Goal: Transaction & Acquisition: Subscribe to service/newsletter

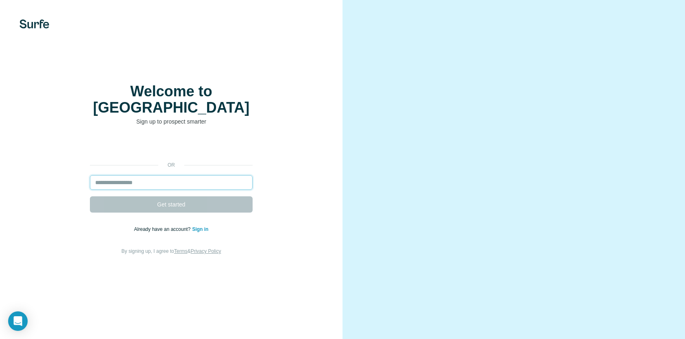
click at [170, 189] on input "email" at bounding box center [171, 182] width 163 height 15
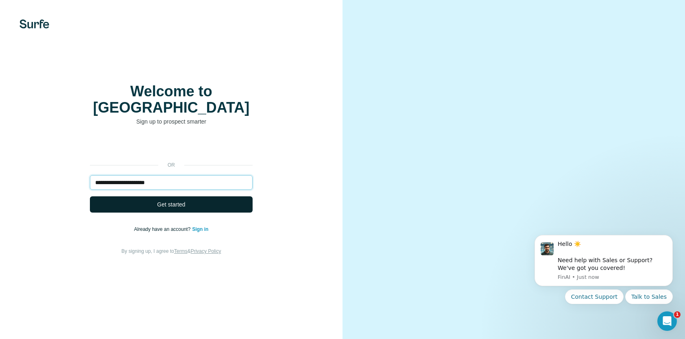
type input "**********"
click at [182, 209] on span "Get started" at bounding box center [171, 204] width 28 height 8
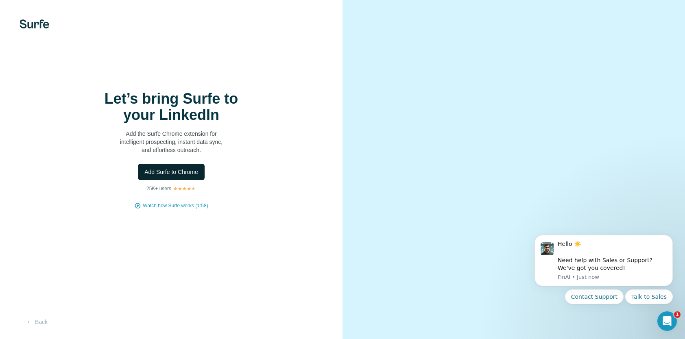
click at [169, 176] on span "Add Surfe to Chrome" at bounding box center [171, 172] width 54 height 8
click at [179, 180] on button "Add Surfe to Chrome" at bounding box center [171, 172] width 67 height 16
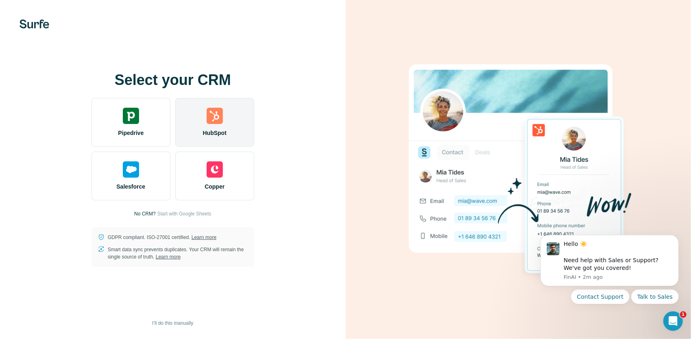
click at [229, 118] on div "HubSpot" at bounding box center [214, 122] width 79 height 49
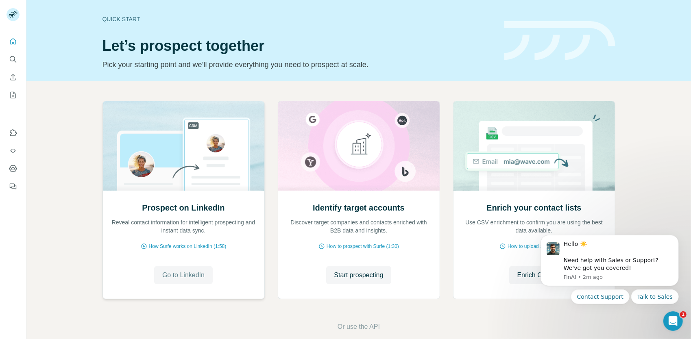
click at [166, 277] on span "Go to LinkedIn" at bounding box center [183, 275] width 42 height 10
